Goal: Navigation & Orientation: Find specific page/section

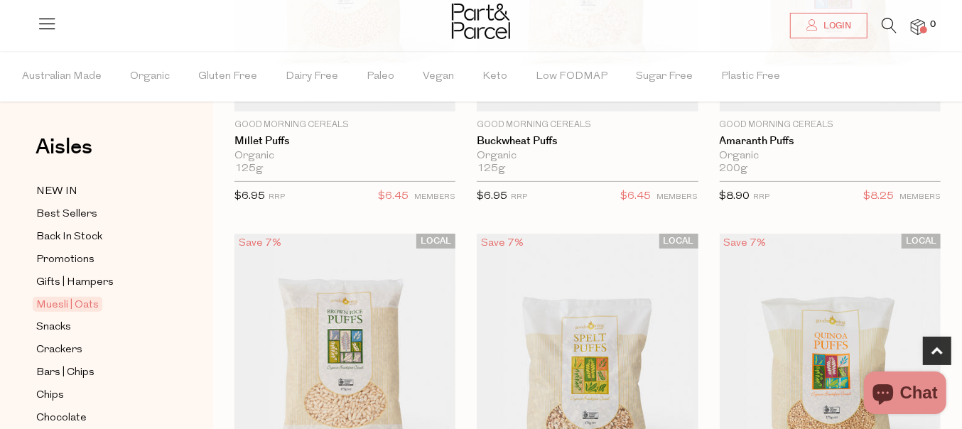
scroll to position [710, 0]
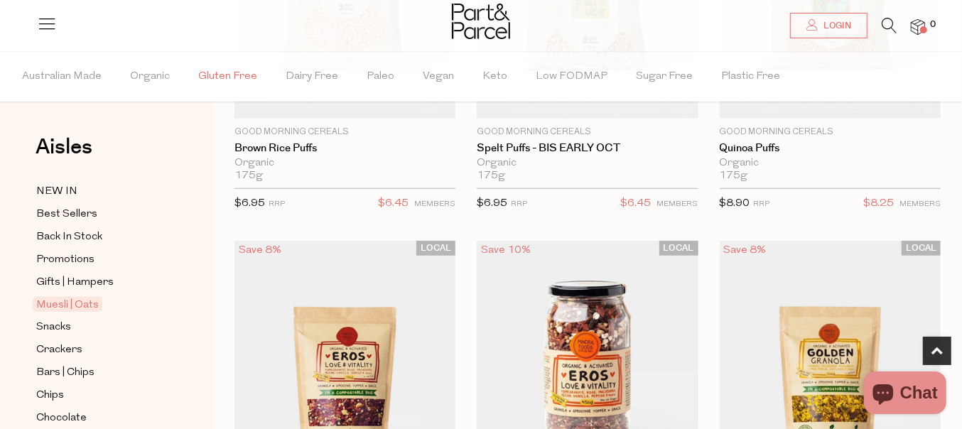
click at [227, 75] on span "Gluten Free" at bounding box center [227, 77] width 59 height 50
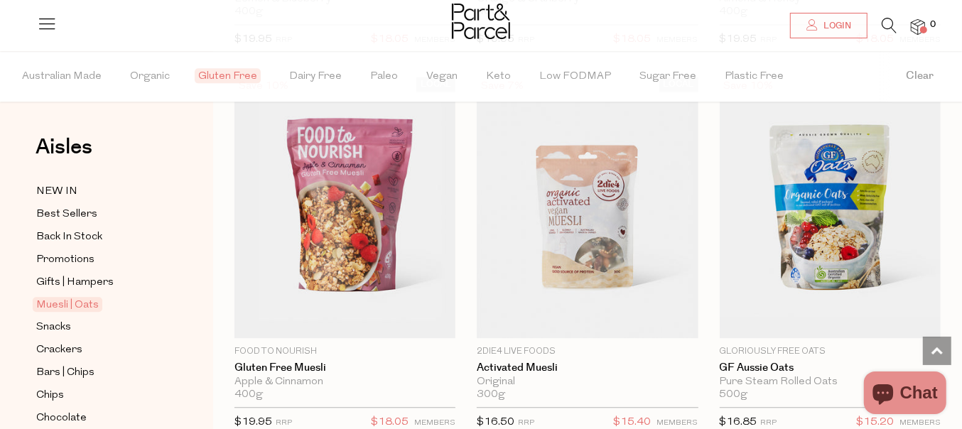
scroll to position [2036, 0]
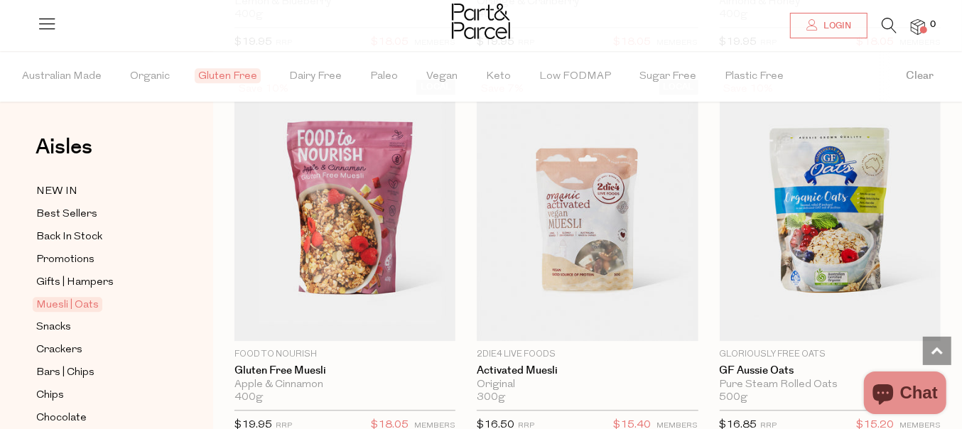
click at [86, 300] on span "Muesli | Oats" at bounding box center [68, 304] width 70 height 15
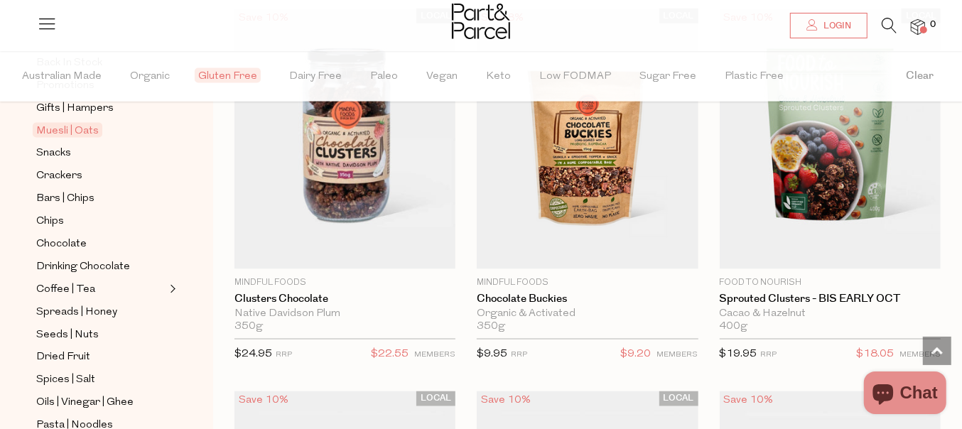
scroll to position [178, 0]
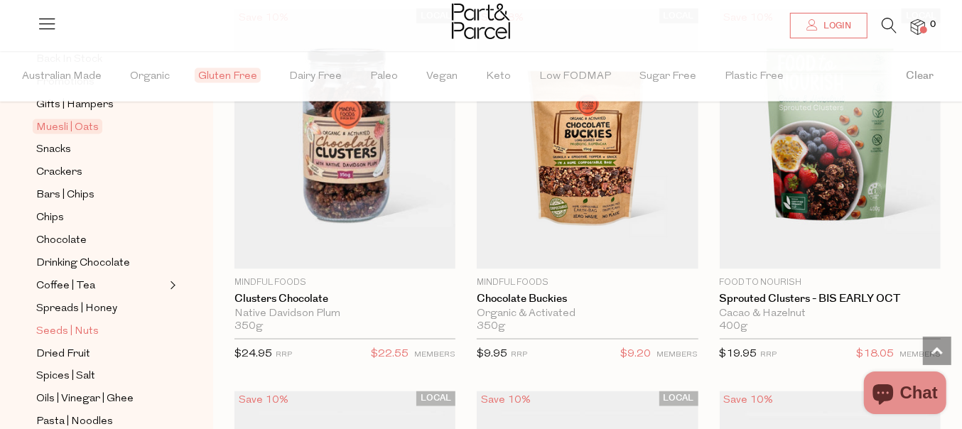
click at [83, 325] on span "Seeds | Nuts" at bounding box center [67, 331] width 63 height 17
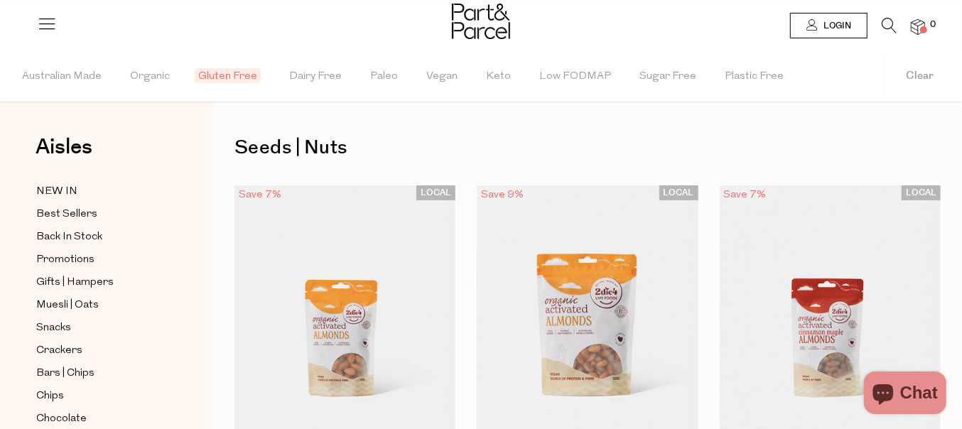
click at [221, 72] on span "Gluten Free" at bounding box center [228, 75] width 66 height 15
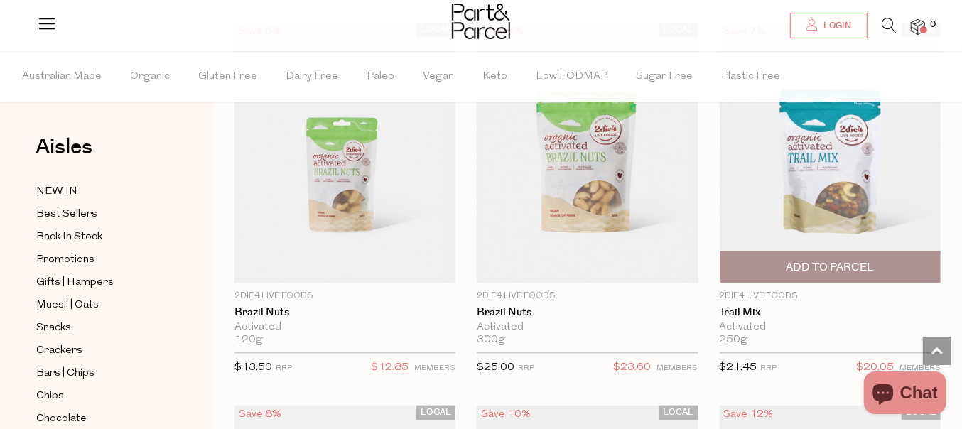
scroll to position [1776, 0]
